Goal: Information Seeking & Learning: Compare options

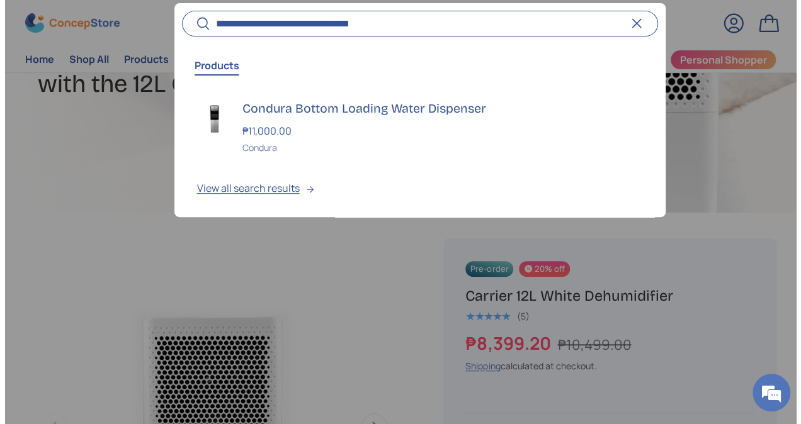
scroll to position [3172, 5022]
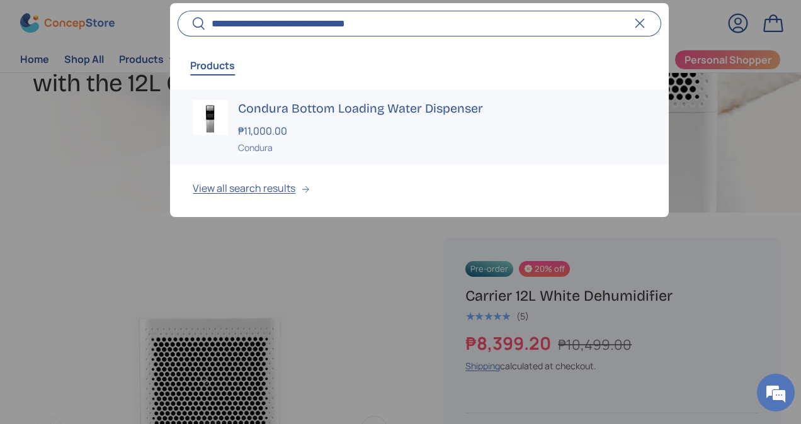
type input "**********"
click at [445, 132] on div "₱11,000.00" at bounding box center [441, 130] width 407 height 15
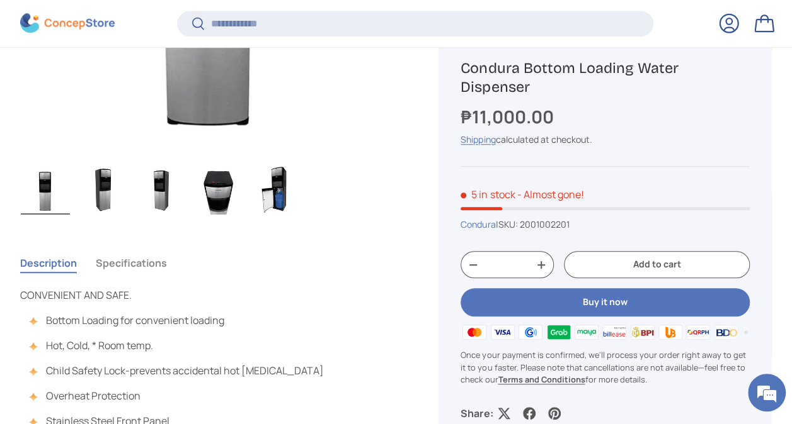
scroll to position [438, 0]
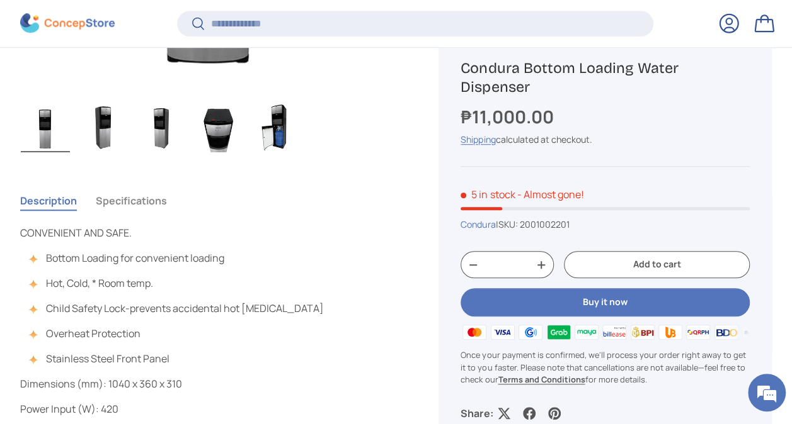
click at [159, 202] on button "Specifications" at bounding box center [131, 200] width 71 height 29
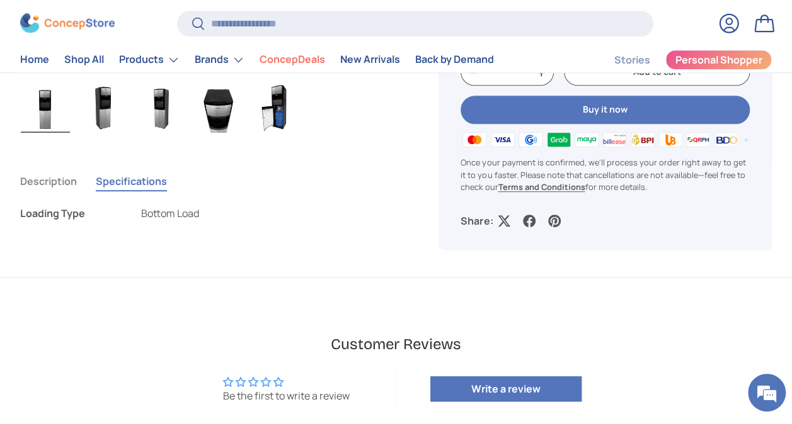
scroll to position [441, 0]
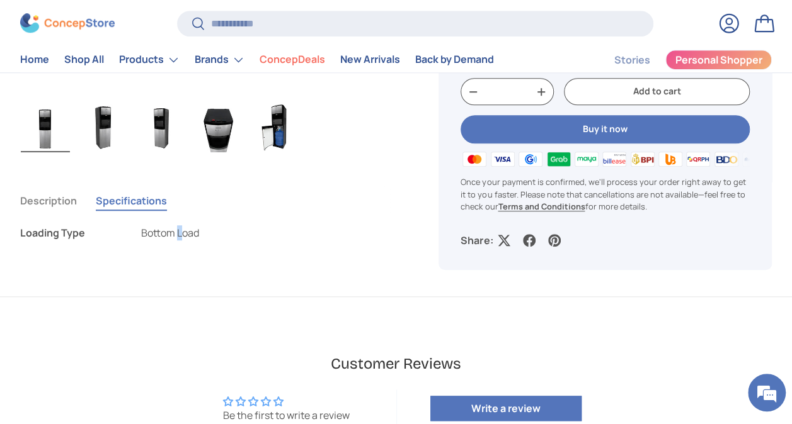
click at [179, 232] on span "Bottom Load" at bounding box center [170, 233] width 58 height 14
drag, startPoint x: 179, startPoint y: 232, endPoint x: 45, endPoint y: 206, distance: 136.1
click at [45, 206] on button "Description" at bounding box center [48, 200] width 57 height 29
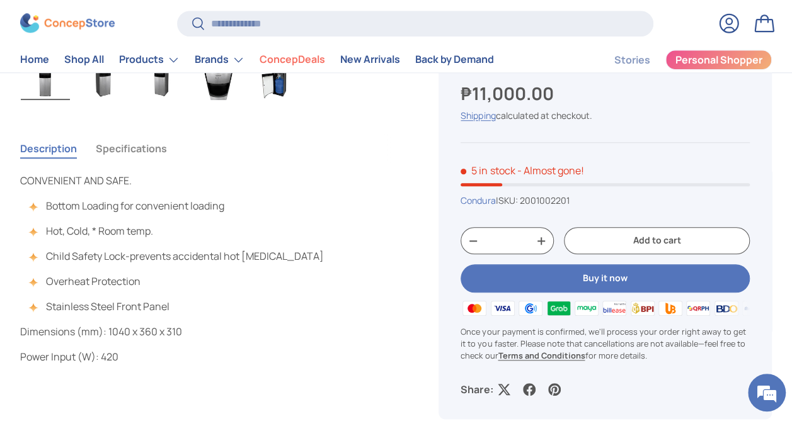
scroll to position [378, 0]
